Goal: Task Accomplishment & Management: Complete application form

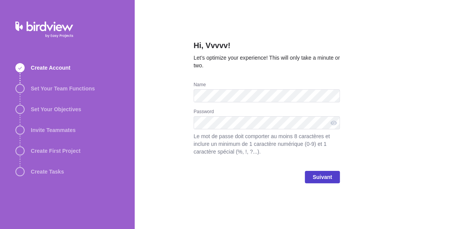
click at [311, 172] on span "Suivant" at bounding box center [322, 177] width 35 height 12
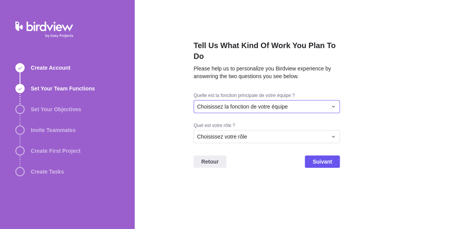
click at [273, 104] on span "Choisissez la fonction de votre équipe" at bounding box center [242, 107] width 91 height 8
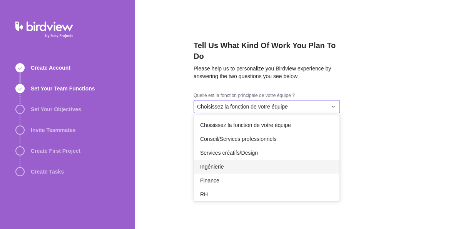
click at [226, 166] on div "Ingénierie" at bounding box center [267, 167] width 146 height 14
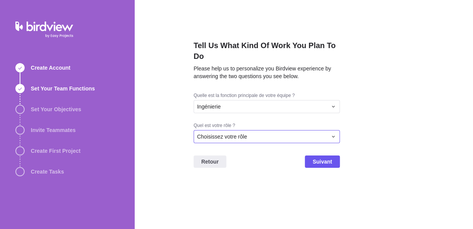
click at [225, 136] on span "Choisissez votre rôle" at bounding box center [222, 137] width 50 height 8
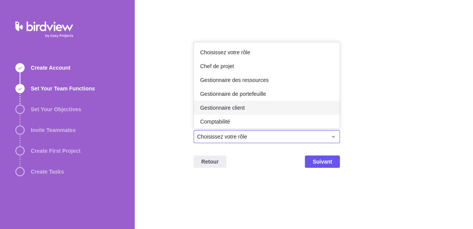
click at [218, 108] on span "Gestionnaire client" at bounding box center [222, 108] width 45 height 8
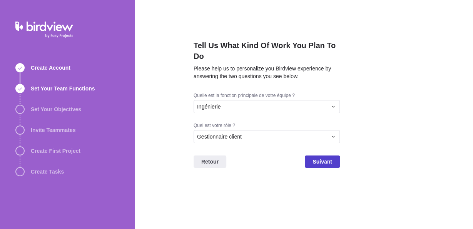
click at [317, 161] on span "Suivant" at bounding box center [323, 161] width 20 height 9
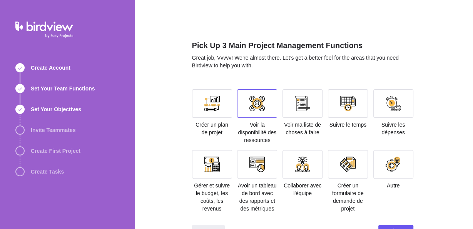
click at [264, 101] on div at bounding box center [257, 103] width 40 height 28
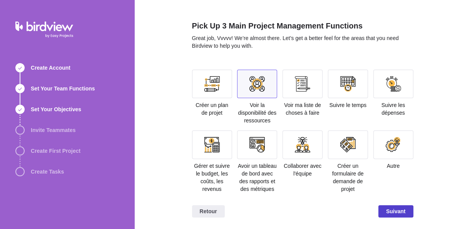
click at [378, 207] on span "Suivant" at bounding box center [395, 211] width 35 height 12
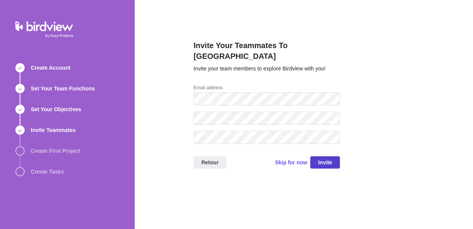
click at [330, 158] on span "Invite" at bounding box center [325, 162] width 14 height 9
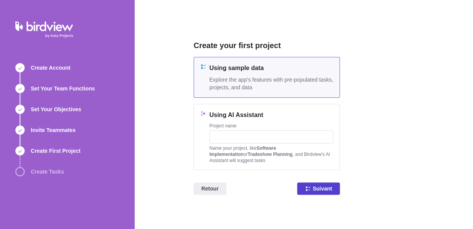
click at [314, 186] on span "Suivant" at bounding box center [323, 188] width 20 height 9
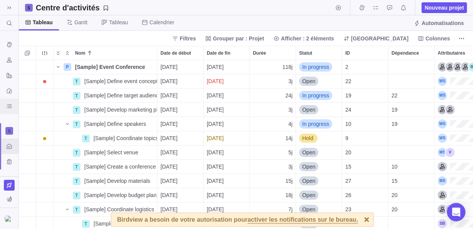
scroll to position [162, 447]
click at [105, 83] on span "[Sample] Define event concept" at bounding box center [120, 81] width 73 height 8
click at [11, 217] on body "Rechercher (Ctrl+K) Historique des saisies de temps Ressources Rapports Tableau…" at bounding box center [236, 114] width 473 height 229
click at [8, 219] on img at bounding box center [9, 219] width 9 height 6
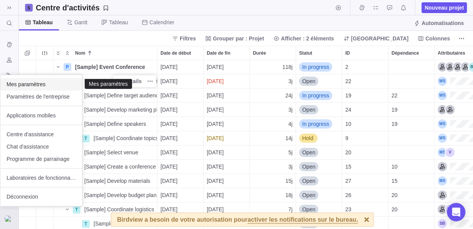
click at [27, 84] on span "Mes paramètres" at bounding box center [41, 84] width 69 height 8
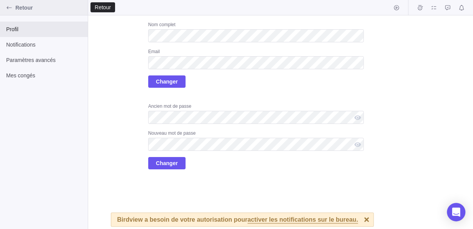
click at [3, 7] on div "Retour" at bounding box center [9, 8] width 12 height 12
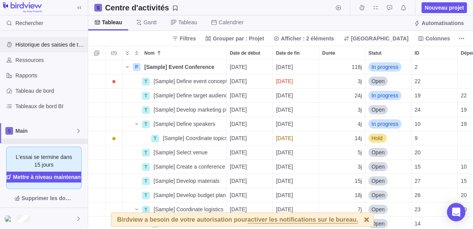
click at [44, 45] on span "Historique des saisies de temps" at bounding box center [49, 45] width 69 height 8
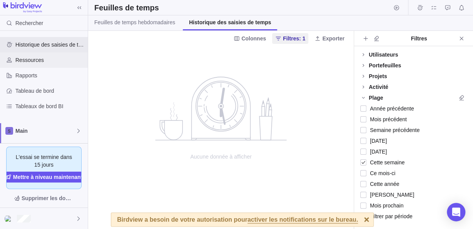
click at [44, 59] on span "Ressources" at bounding box center [49, 60] width 69 height 8
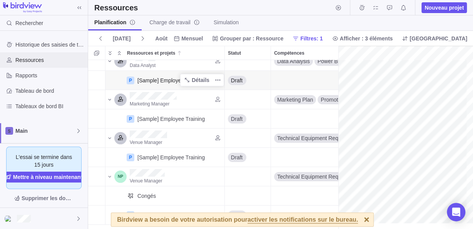
scroll to position [12, 138]
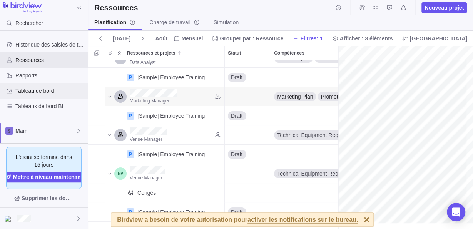
click at [33, 89] on span "Tableau de bord" at bounding box center [49, 91] width 69 height 8
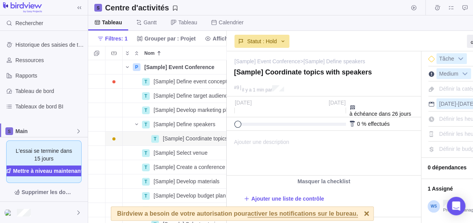
scroll to position [7, 7]
